Goal: Information Seeking & Learning: Learn about a topic

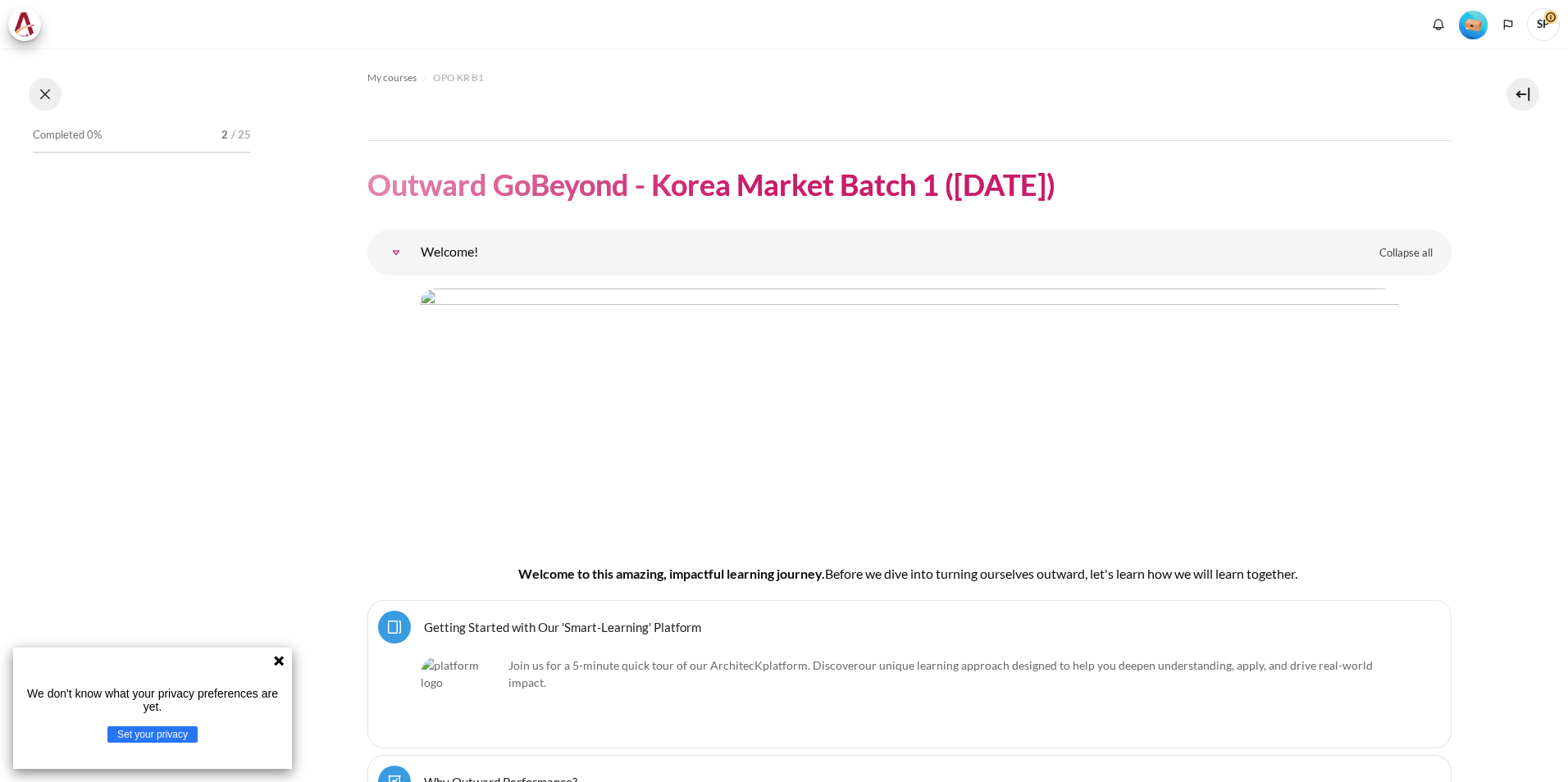
click at [44, 92] on button at bounding box center [45, 94] width 33 height 33
click at [43, 96] on button at bounding box center [45, 94] width 33 height 33
click at [44, 92] on button at bounding box center [45, 94] width 33 height 33
click at [34, 25] on img at bounding box center [24, 25] width 23 height 25
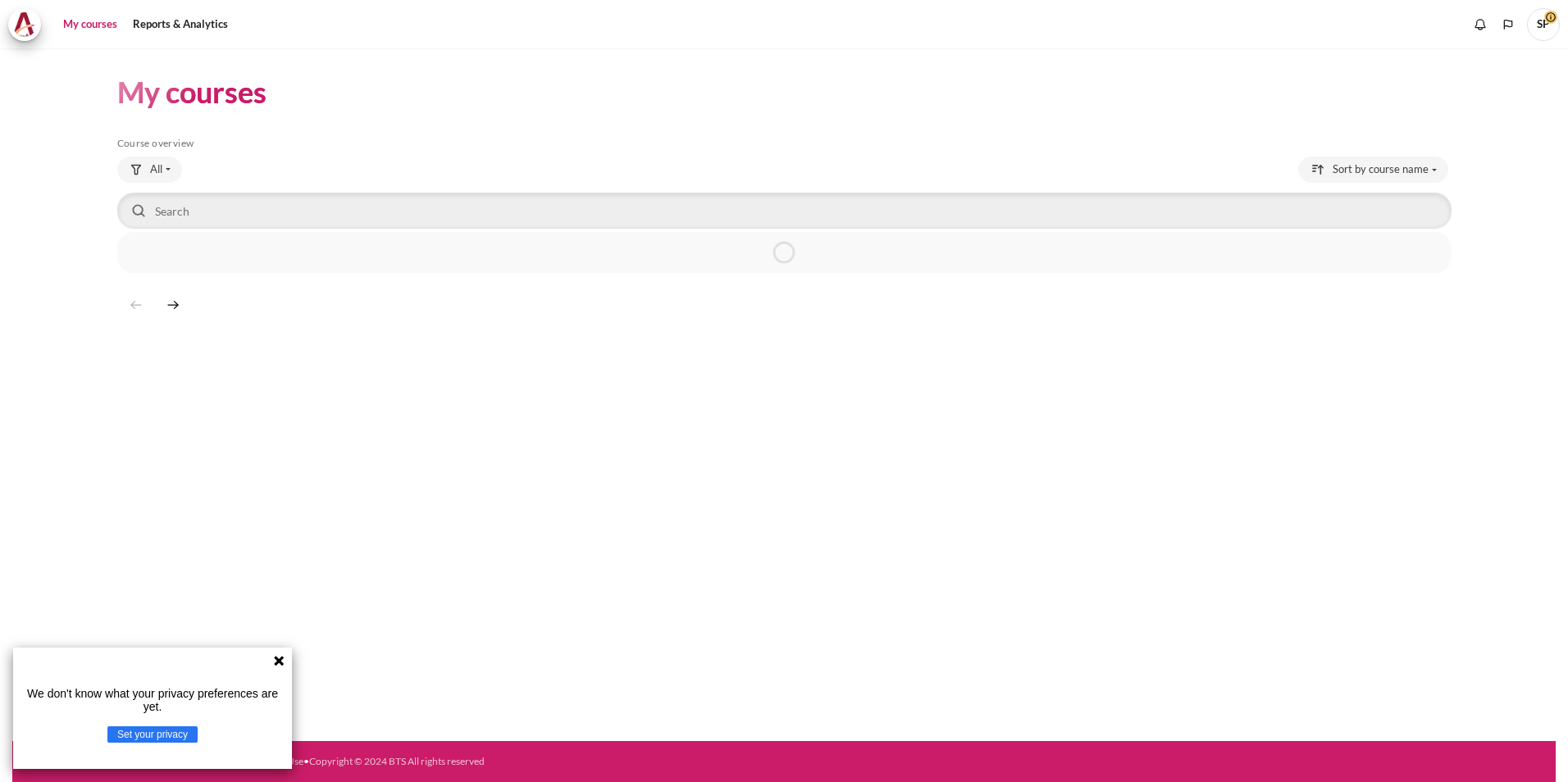
click at [279, 658] on icon at bounding box center [279, 660] width 13 height 13
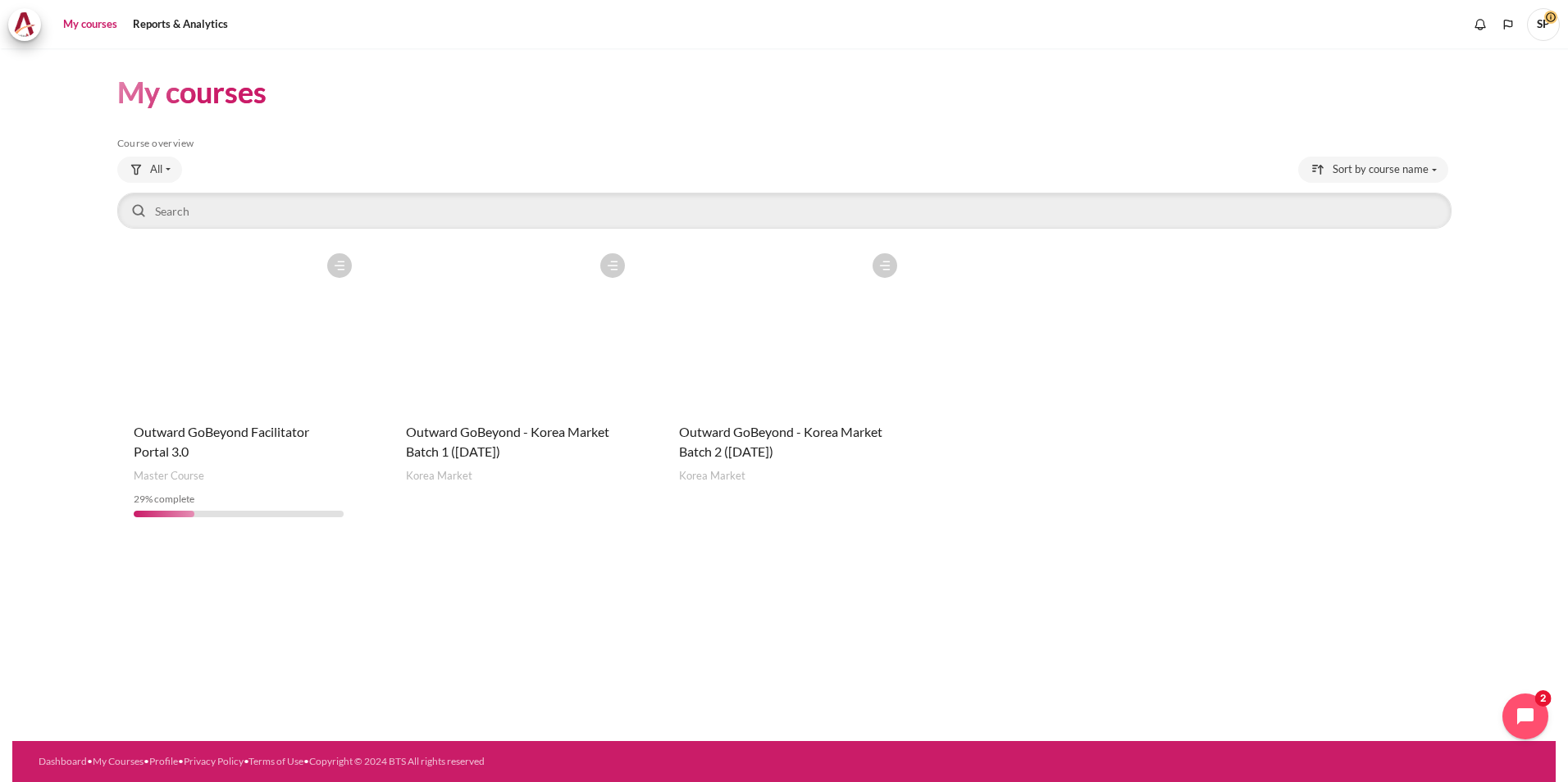
click at [773, 339] on figure "Content" at bounding box center [785, 328] width 244 height 164
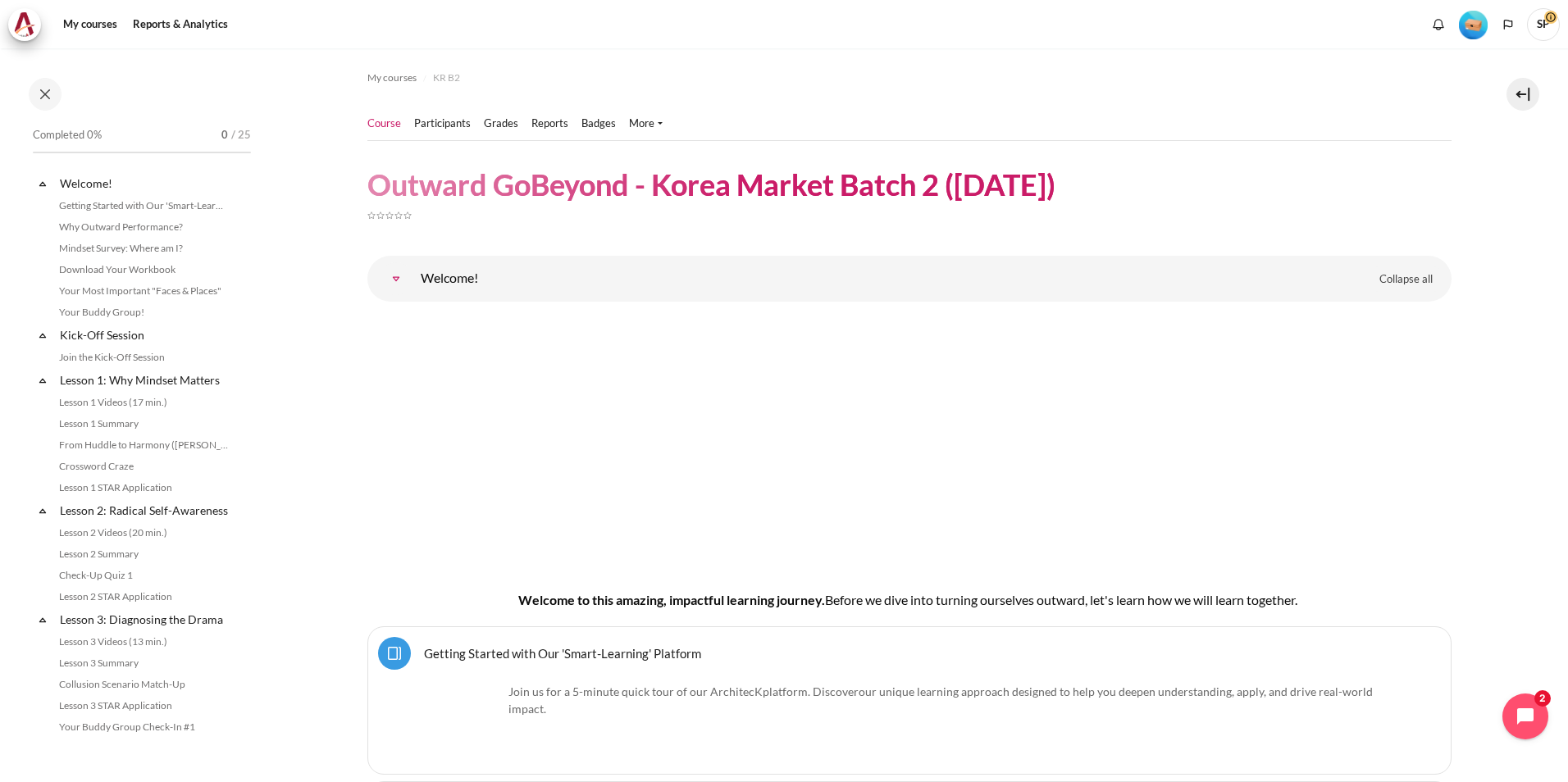
click at [1017, 756] on div "Join us for a 5-minute quick tour of our ArchitecK platform. Discover our uniqu…" at bounding box center [909, 724] width 977 height 81
